Goal: Use online tool/utility: Use online tool/utility

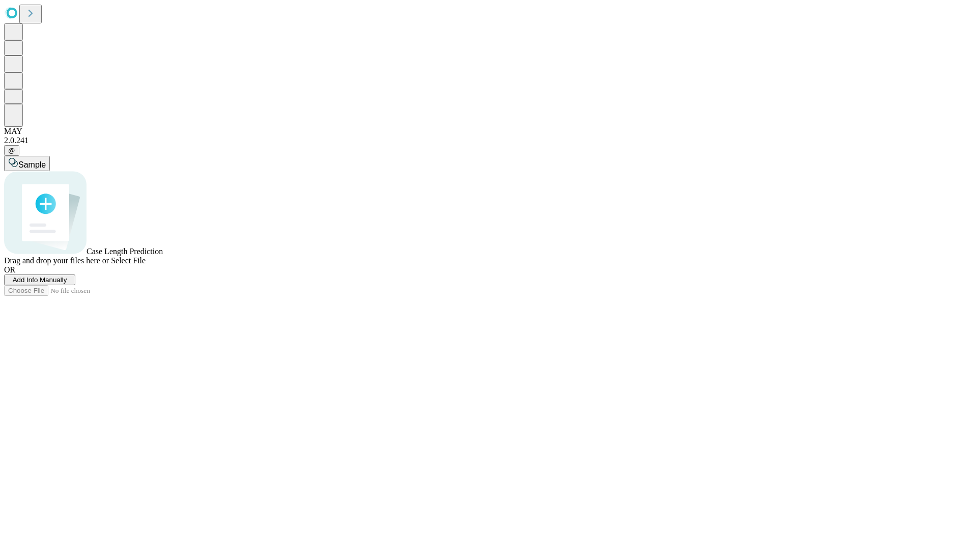
click at [146, 265] on span "Select File" at bounding box center [128, 260] width 35 height 9
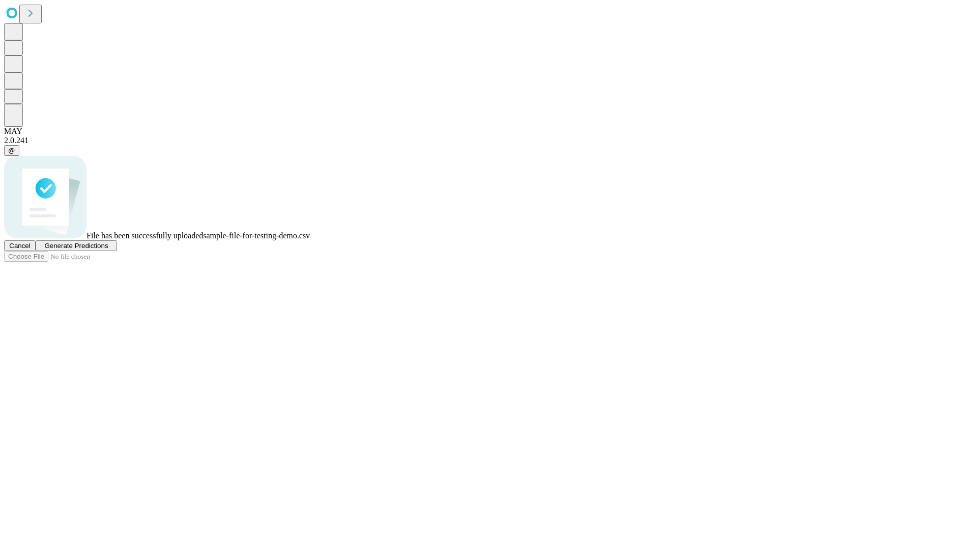
click at [108, 249] on span "Generate Predictions" at bounding box center [76, 246] width 64 height 8
